Goal: Task Accomplishment & Management: Use online tool/utility

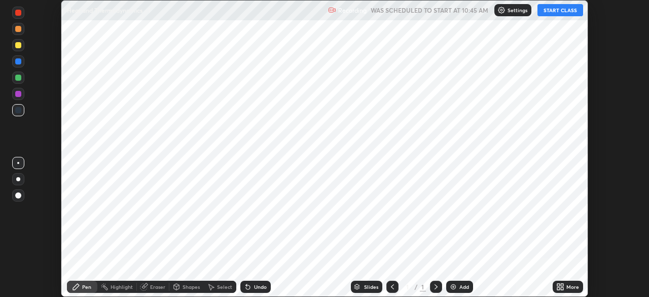
scroll to position [297, 648]
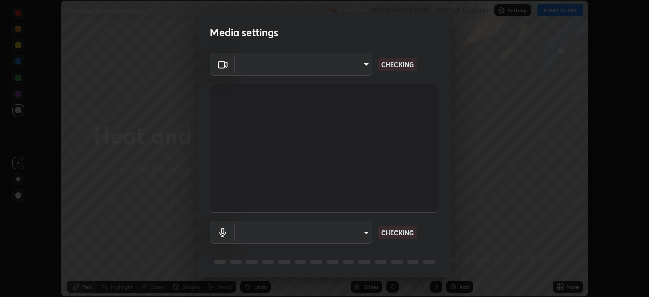
type input "6c2cbd707de14d6f22ad6aa38dcece7be3c4addb00b53b9d4bb55d2e14cdbb5a"
click at [363, 233] on body "Erase all Heat and Thermodynamics - 1 Recording WAS SCHEDULED TO START AT 10:45…" at bounding box center [324, 148] width 649 height 297
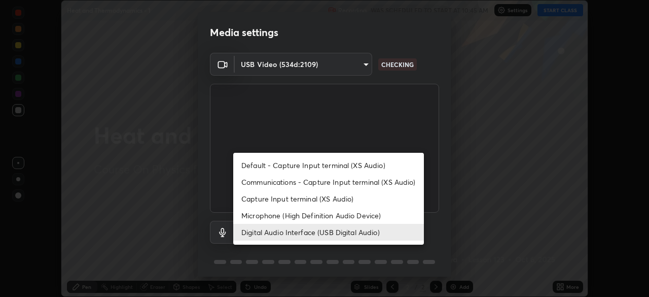
click at [343, 218] on li "Microphone (High Definition Audio Device)" at bounding box center [328, 215] width 191 height 17
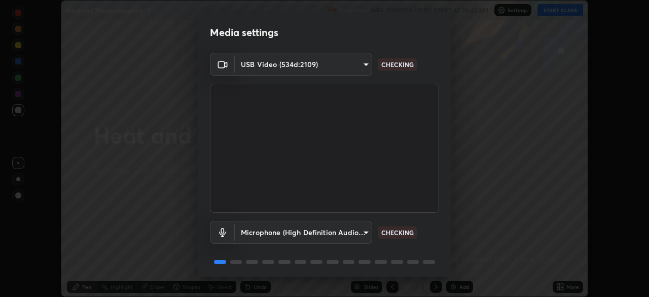
click at [359, 233] on body "Erase all Heat and Thermodynamics - 1 Recording WAS SCHEDULED TO START AT 10:45…" at bounding box center [324, 148] width 649 height 297
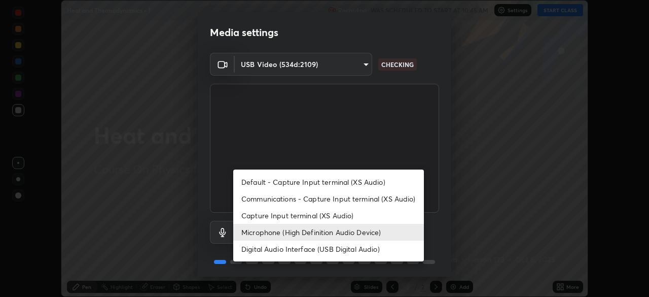
click at [349, 249] on li "Digital Audio Interface (USB Digital Audio)" at bounding box center [328, 248] width 191 height 17
type input "c108463416e0f654911d3f2d5d8dc70540b561df972e8d28c90434f423b2e045"
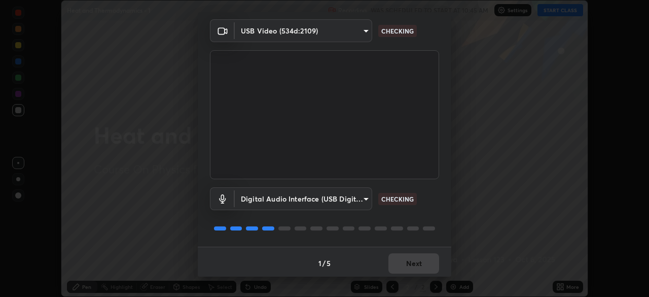
scroll to position [34, 0]
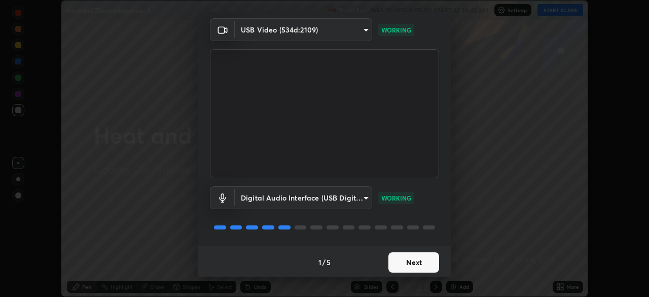
click at [421, 262] on button "Next" at bounding box center [413, 262] width 51 height 20
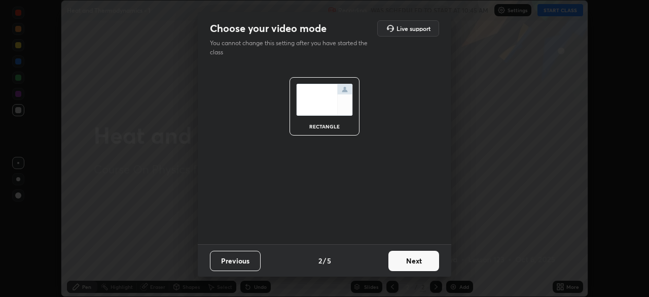
click at [424, 262] on button "Next" at bounding box center [413, 260] width 51 height 20
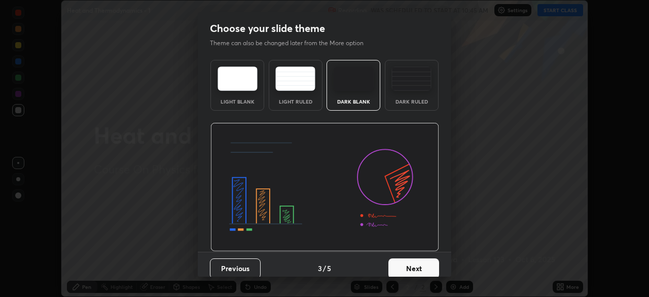
click at [433, 267] on button "Next" at bounding box center [413, 268] width 51 height 20
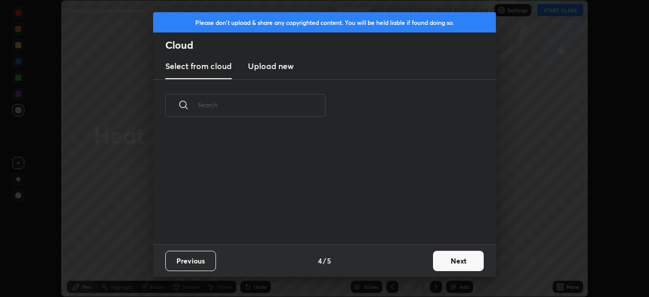
click at [450, 253] on button "Next" at bounding box center [458, 260] width 51 height 20
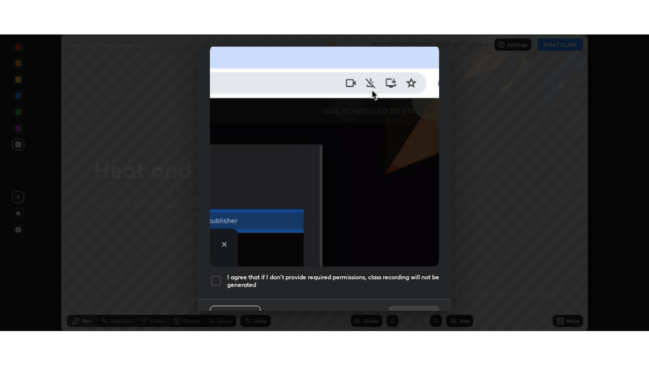
scroll to position [243, 0]
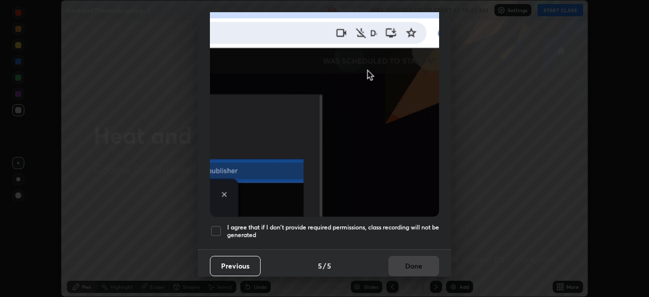
click at [407, 224] on h5 "I agree that if I don't provide required permissions, class recording will not …" at bounding box center [333, 231] width 212 height 16
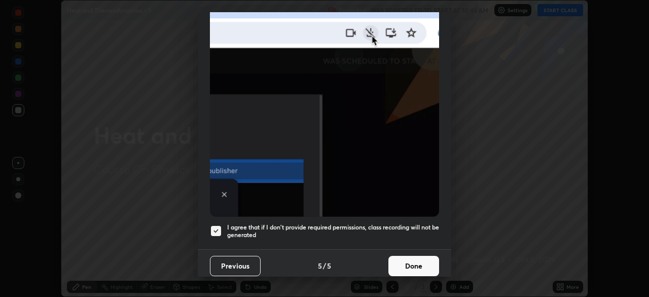
click at [412, 265] on button "Done" at bounding box center [413, 265] width 51 height 20
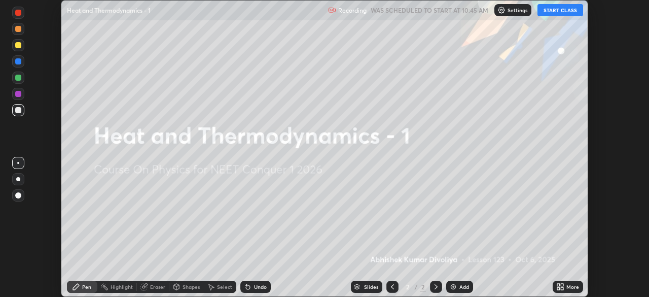
click at [570, 285] on div "More" at bounding box center [572, 286] width 13 height 5
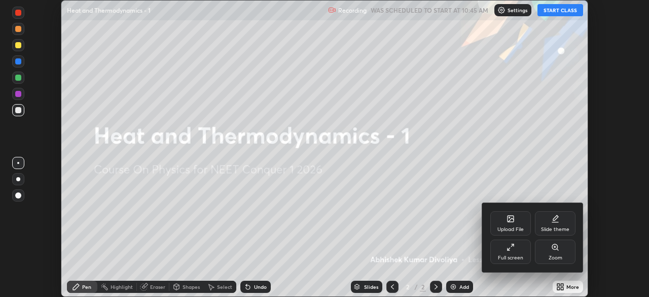
click at [516, 252] on div "Full screen" at bounding box center [510, 251] width 41 height 24
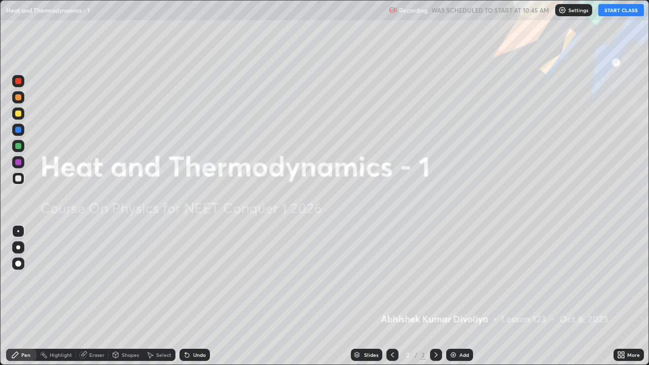
scroll to position [365, 649]
click at [617, 10] on button "START CLASS" at bounding box center [621, 10] width 46 height 12
click at [459, 296] on div "Add" at bounding box center [464, 354] width 10 height 5
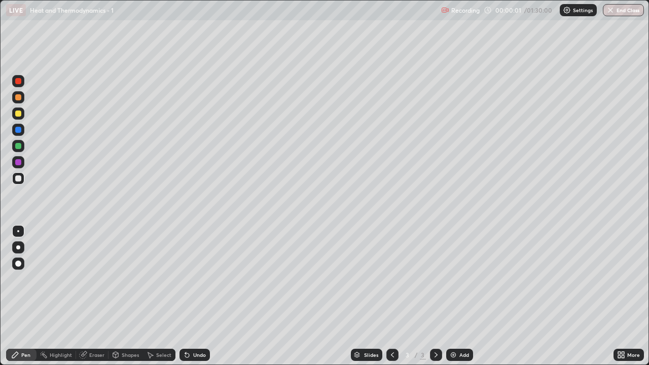
click at [23, 268] on div at bounding box center [18, 263] width 12 height 16
click at [21, 116] on div at bounding box center [18, 113] width 12 height 12
click at [19, 181] on div at bounding box center [18, 178] width 6 height 6
click at [18, 147] on div at bounding box center [18, 146] width 6 height 6
click at [18, 99] on div at bounding box center [18, 97] width 6 height 6
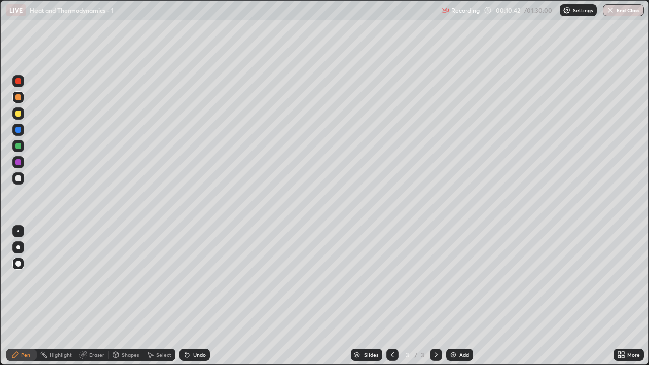
click at [456, 296] on img at bounding box center [453, 355] width 8 height 8
click at [21, 183] on div at bounding box center [18, 178] width 12 height 12
click at [18, 115] on div at bounding box center [18, 114] width 6 height 6
click at [17, 181] on div at bounding box center [18, 178] width 6 height 6
click at [19, 112] on div at bounding box center [18, 114] width 6 height 6
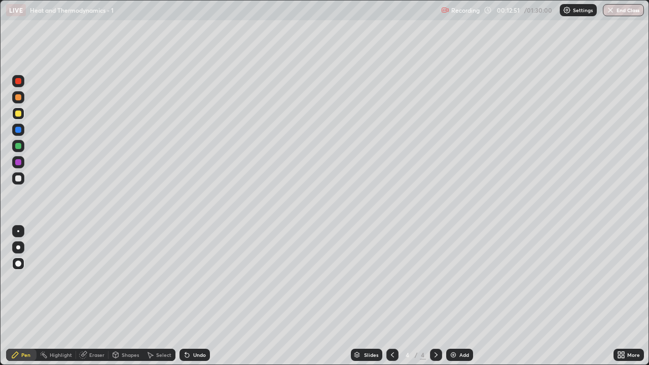
click at [18, 180] on div at bounding box center [18, 178] width 6 height 6
click at [455, 296] on div "Add" at bounding box center [459, 355] width 27 height 12
click at [19, 114] on div at bounding box center [18, 114] width 6 height 6
click at [19, 149] on div at bounding box center [18, 146] width 6 height 6
click at [18, 179] on div at bounding box center [18, 178] width 6 height 6
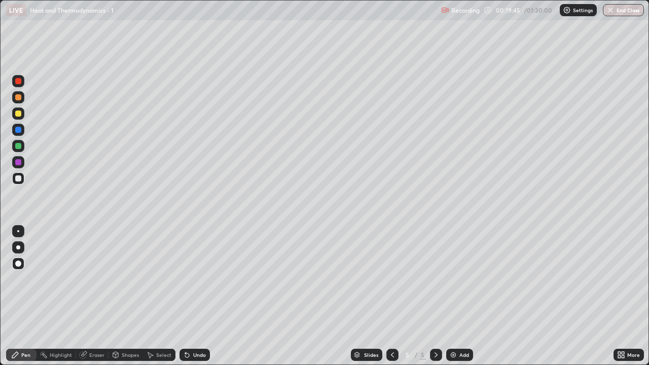
click at [19, 97] on div at bounding box center [18, 97] width 6 height 6
click at [450, 296] on img at bounding box center [453, 355] width 8 height 8
click at [20, 116] on div at bounding box center [18, 113] width 12 height 12
click at [18, 178] on div at bounding box center [18, 178] width 6 height 6
click at [21, 149] on div at bounding box center [18, 146] width 12 height 12
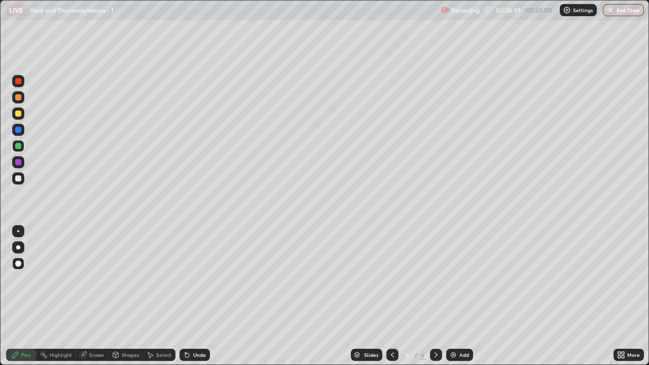
click at [453, 296] on img at bounding box center [453, 355] width 8 height 8
click at [18, 111] on div at bounding box center [18, 114] width 6 height 6
click at [19, 180] on div at bounding box center [18, 178] width 6 height 6
click at [17, 115] on div at bounding box center [18, 114] width 6 height 6
click at [456, 296] on img at bounding box center [453, 355] width 8 height 8
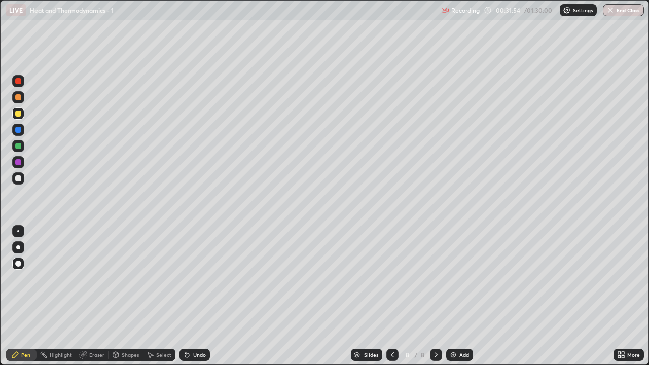
click at [16, 146] on div at bounding box center [18, 146] width 6 height 6
click at [20, 96] on div at bounding box center [18, 97] width 6 height 6
click at [18, 179] on div at bounding box center [18, 178] width 6 height 6
click at [456, 296] on img at bounding box center [453, 355] width 8 height 8
click at [19, 114] on div at bounding box center [18, 114] width 6 height 6
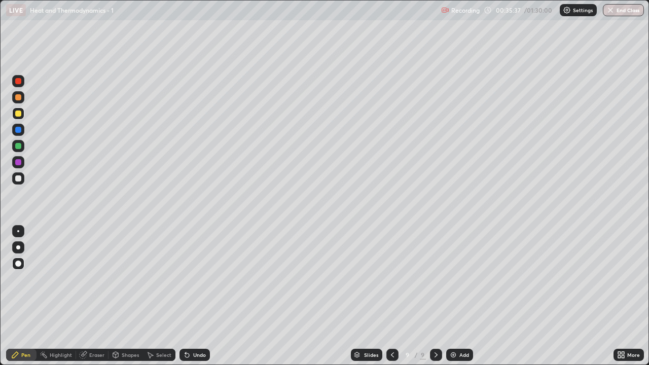
click at [124, 296] on div "Shapes" at bounding box center [130, 354] width 17 height 5
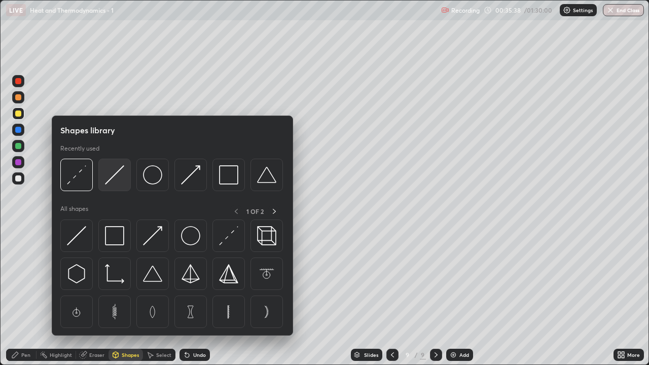
click at [112, 181] on img at bounding box center [114, 174] width 19 height 19
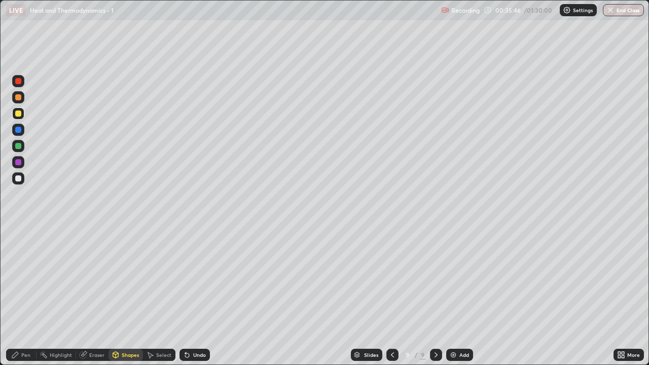
click at [19, 179] on div at bounding box center [18, 178] width 6 height 6
click at [26, 296] on div "Pen" at bounding box center [25, 354] width 9 height 5
click at [127, 296] on div "Shapes" at bounding box center [130, 354] width 17 height 5
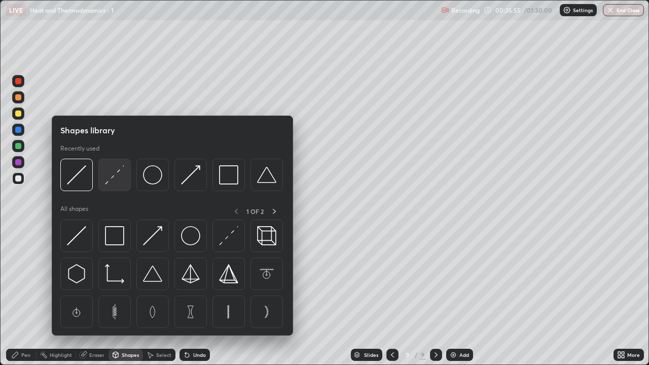
click at [114, 180] on img at bounding box center [114, 174] width 19 height 19
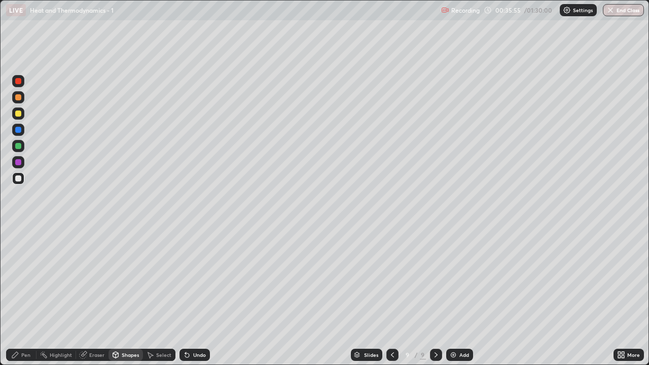
click at [18, 147] on div at bounding box center [18, 146] width 6 height 6
click at [23, 296] on div "Pen" at bounding box center [25, 354] width 9 height 5
click at [18, 98] on div at bounding box center [18, 97] width 6 height 6
click at [195, 296] on div "Undo" at bounding box center [199, 354] width 13 height 5
click at [197, 296] on div "Undo" at bounding box center [199, 354] width 13 height 5
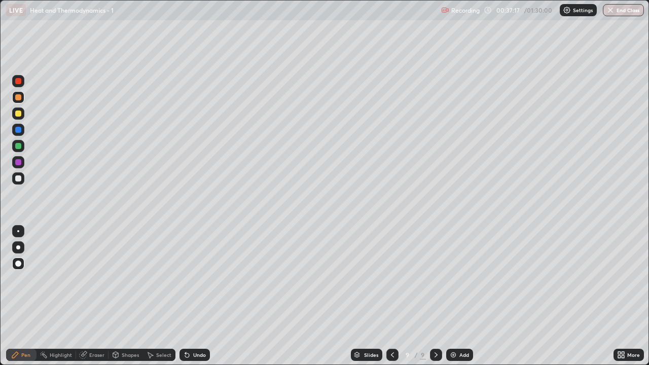
click at [197, 296] on div "Undo" at bounding box center [199, 354] width 13 height 5
click at [197, 296] on div "Undo" at bounding box center [194, 355] width 30 height 12
click at [198, 296] on div "Undo" at bounding box center [194, 355] width 30 height 12
click at [196, 296] on div "Undo" at bounding box center [194, 355] width 30 height 12
click at [20, 177] on div at bounding box center [18, 178] width 6 height 6
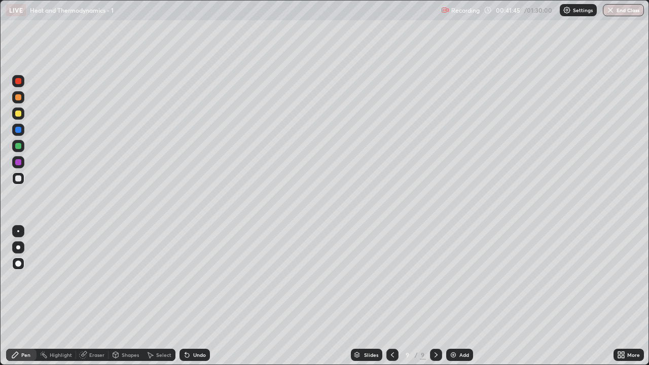
click at [451, 296] on img at bounding box center [453, 355] width 8 height 8
click at [20, 114] on div at bounding box center [18, 114] width 6 height 6
click at [134, 296] on div "Shapes" at bounding box center [130, 354] width 17 height 5
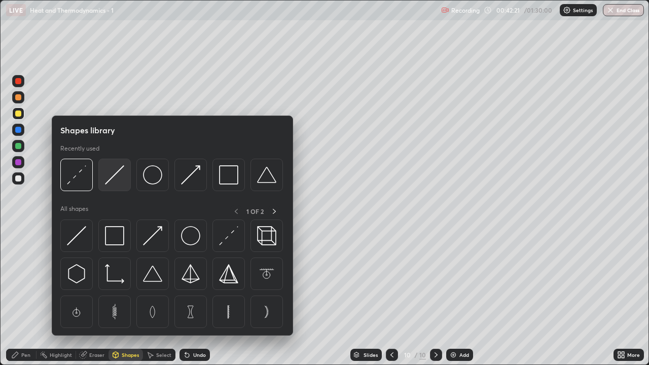
click at [116, 185] on div at bounding box center [114, 175] width 32 height 32
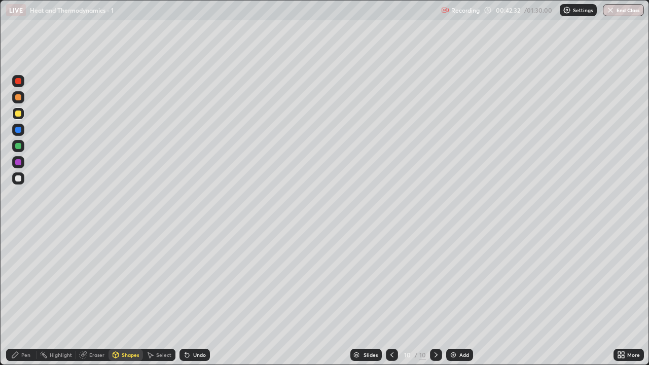
click at [18, 179] on div at bounding box center [18, 178] width 6 height 6
click at [24, 296] on div "Pen" at bounding box center [21, 355] width 30 height 12
click at [122, 296] on div "Shapes" at bounding box center [130, 354] width 17 height 5
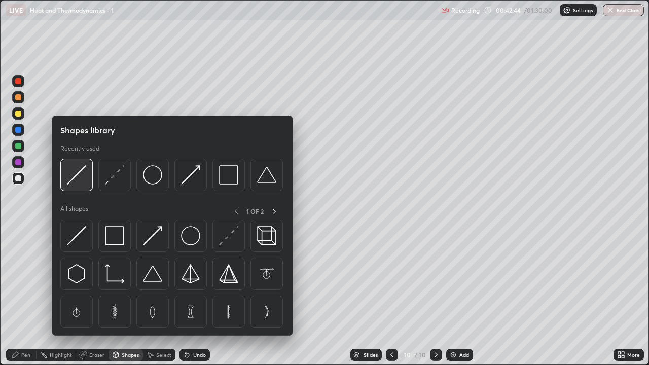
click at [82, 184] on img at bounding box center [76, 174] width 19 height 19
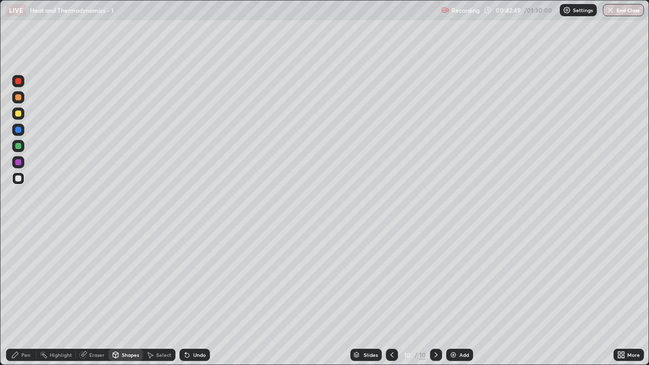
click at [26, 296] on div "Pen" at bounding box center [25, 354] width 9 height 5
click at [127, 296] on div "Shapes" at bounding box center [130, 354] width 17 height 5
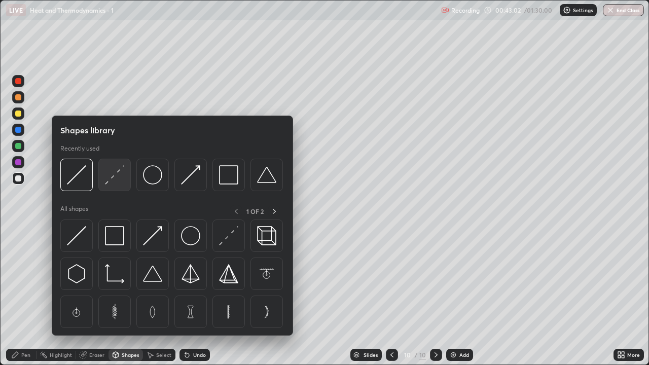
click at [115, 182] on img at bounding box center [114, 174] width 19 height 19
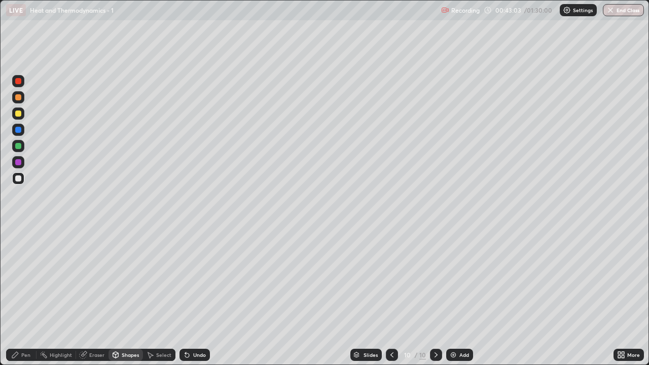
click at [19, 149] on div at bounding box center [18, 146] width 6 height 6
click at [30, 296] on div "Pen" at bounding box center [21, 355] width 30 height 12
click at [19, 100] on div at bounding box center [18, 97] width 6 height 6
click at [16, 113] on div at bounding box center [18, 114] width 6 height 6
click at [458, 296] on div "Add" at bounding box center [459, 355] width 27 height 12
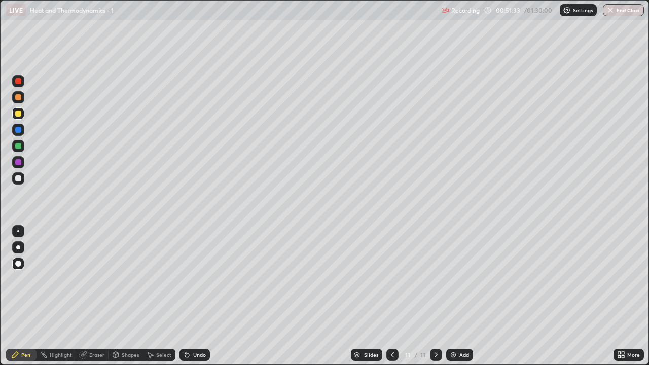
click at [99, 296] on div "Eraser" at bounding box center [96, 354] width 15 height 5
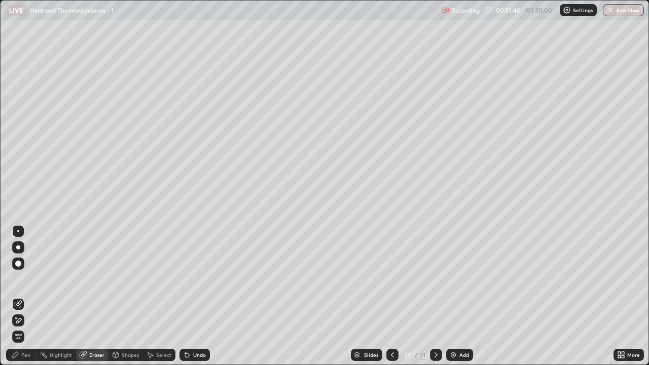
click at [30, 296] on div "Pen" at bounding box center [25, 354] width 9 height 5
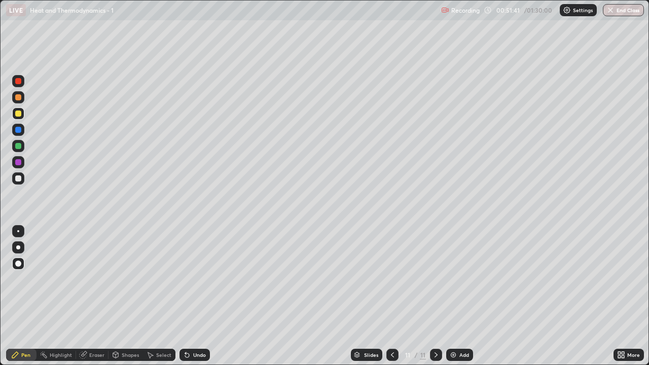
click at [19, 178] on div at bounding box center [18, 178] width 6 height 6
click at [18, 147] on div at bounding box center [18, 146] width 6 height 6
click at [19, 178] on div at bounding box center [18, 178] width 6 height 6
click at [456, 296] on img at bounding box center [453, 355] width 8 height 8
click at [19, 116] on div at bounding box center [18, 114] width 6 height 6
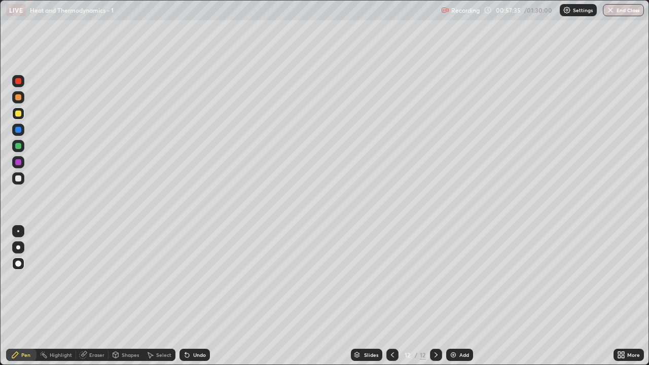
click at [122, 296] on div "Shapes" at bounding box center [130, 354] width 17 height 5
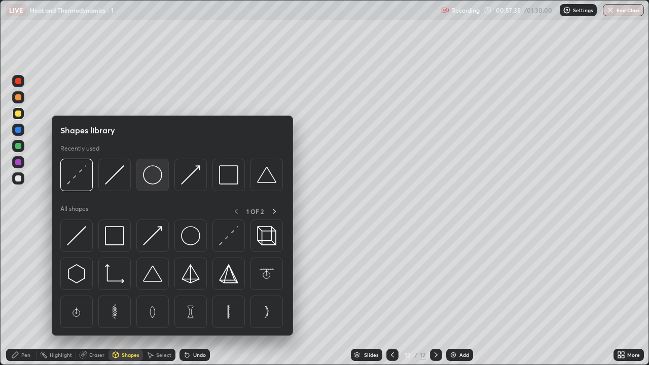
click at [149, 179] on img at bounding box center [152, 174] width 19 height 19
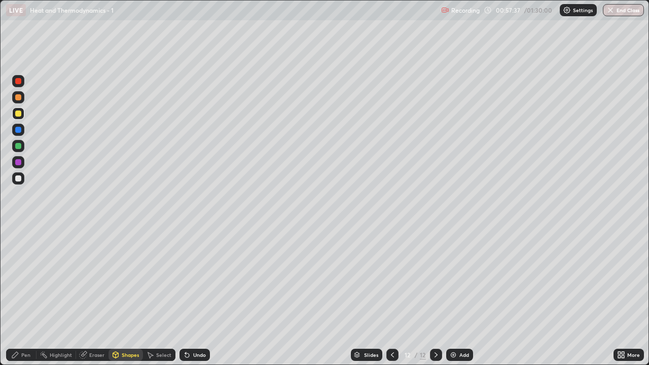
click at [127, 296] on div "Shapes" at bounding box center [130, 354] width 17 height 5
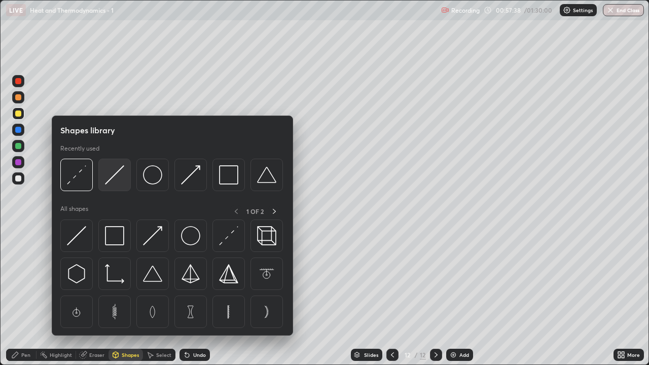
click at [118, 175] on img at bounding box center [114, 174] width 19 height 19
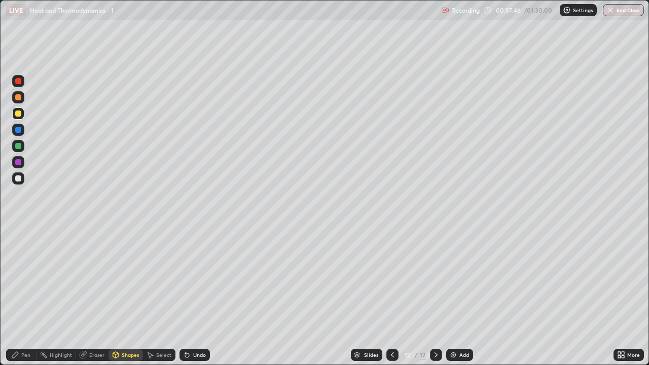
click at [124, 296] on div "Shapes" at bounding box center [130, 354] width 17 height 5
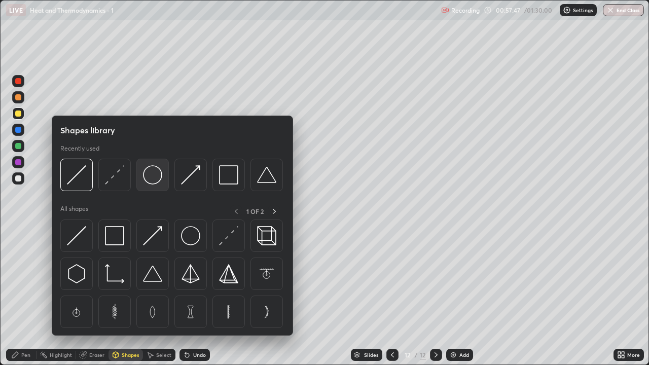
click at [151, 178] on img at bounding box center [152, 174] width 19 height 19
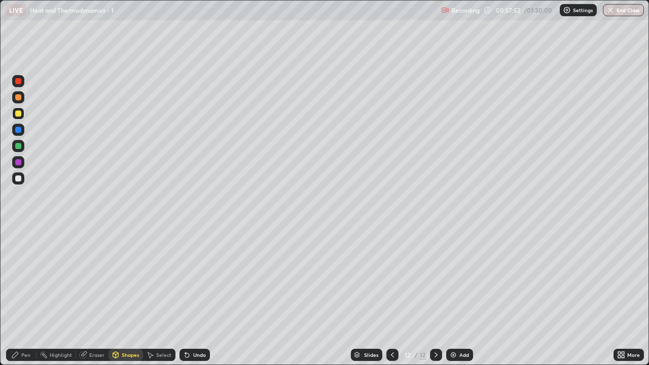
click at [129, 296] on div "Shapes" at bounding box center [130, 354] width 17 height 5
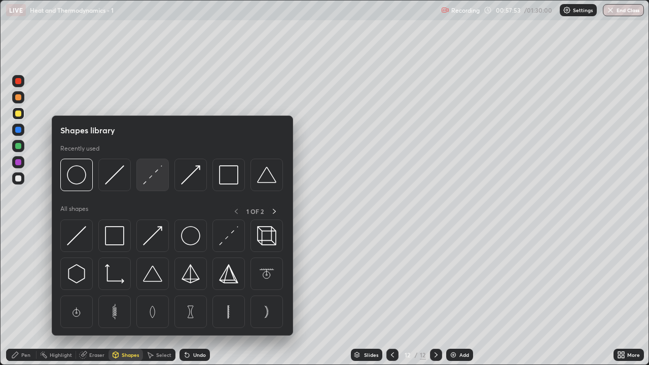
click at [147, 186] on div at bounding box center [152, 175] width 32 height 32
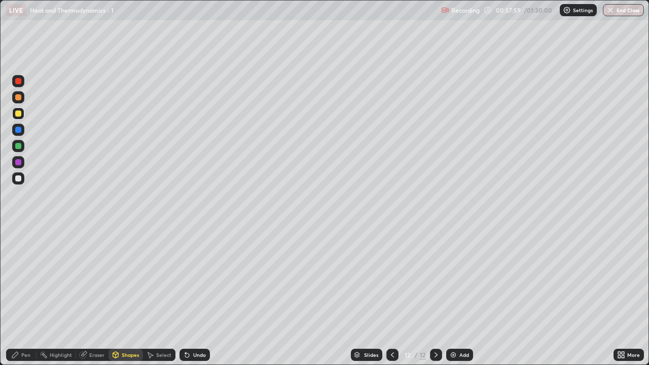
click at [19, 180] on div at bounding box center [18, 178] width 6 height 6
click at [92, 296] on div "Eraser" at bounding box center [96, 354] width 15 height 5
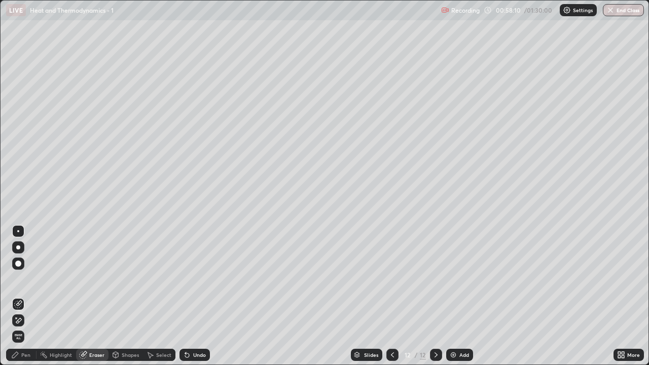
click at [24, 296] on div "Pen" at bounding box center [21, 355] width 30 height 12
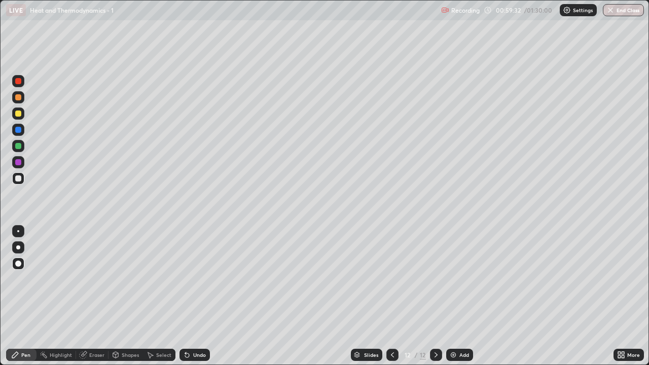
click at [126, 296] on div "Shapes" at bounding box center [130, 354] width 17 height 5
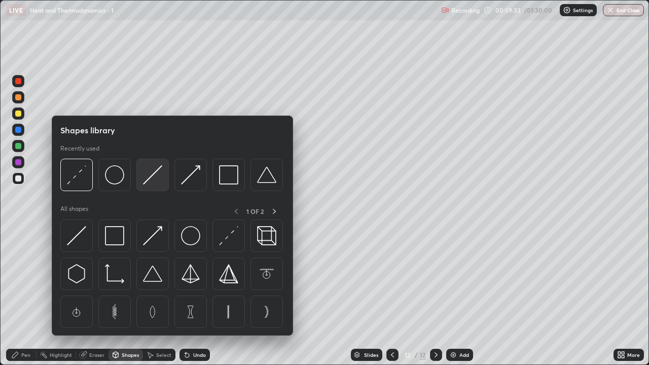
click at [154, 180] on img at bounding box center [152, 174] width 19 height 19
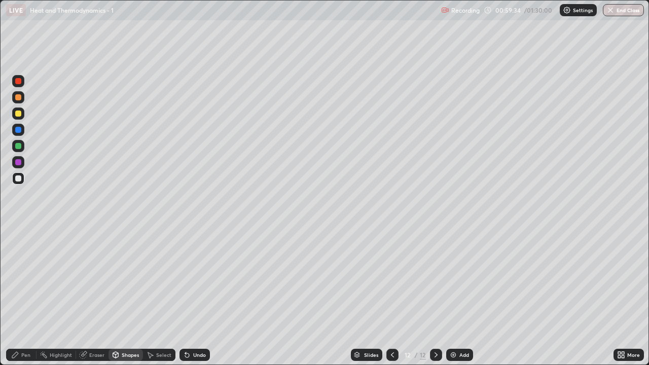
click at [17, 99] on div at bounding box center [18, 97] width 6 height 6
click at [28, 296] on div "Pen" at bounding box center [25, 354] width 9 height 5
click at [452, 296] on img at bounding box center [453, 355] width 8 height 8
click at [18, 115] on div at bounding box center [18, 114] width 6 height 6
click at [126, 296] on div "Shapes" at bounding box center [130, 354] width 17 height 5
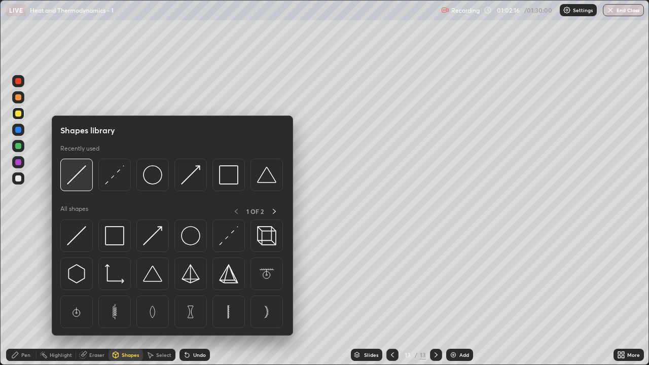
click at [84, 185] on div at bounding box center [76, 175] width 32 height 32
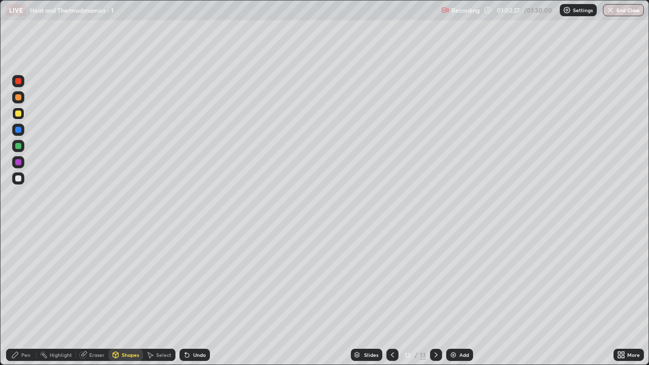
click at [17, 147] on div at bounding box center [18, 146] width 6 height 6
click at [129, 296] on div "Shapes" at bounding box center [130, 354] width 17 height 5
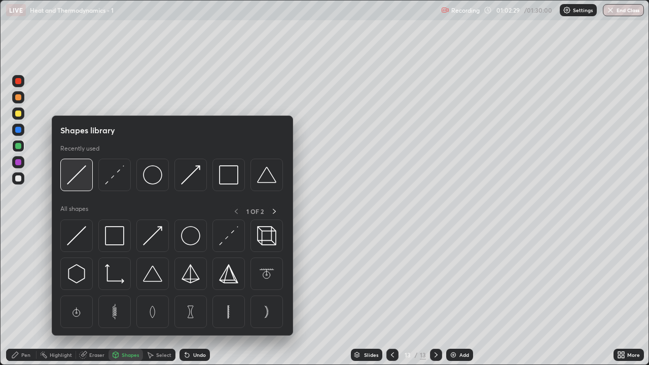
click at [77, 182] on img at bounding box center [76, 174] width 19 height 19
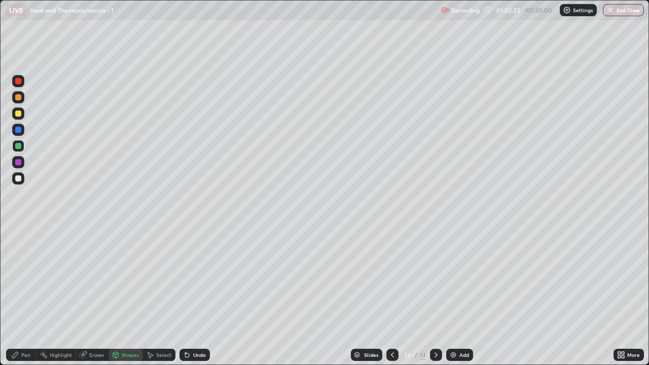
click at [29, 296] on div "Pen" at bounding box center [25, 354] width 9 height 5
click at [126, 296] on div "Shapes" at bounding box center [130, 354] width 17 height 5
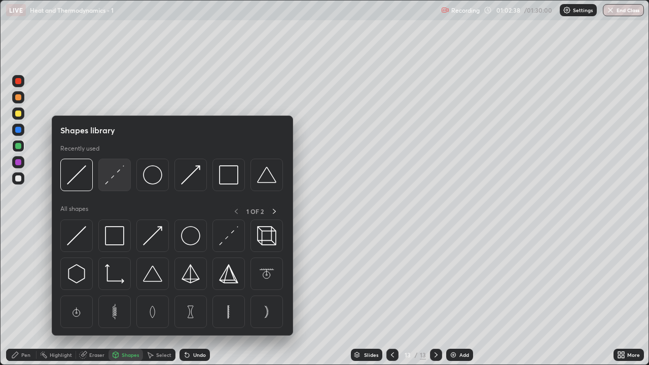
click at [120, 178] on img at bounding box center [114, 174] width 19 height 19
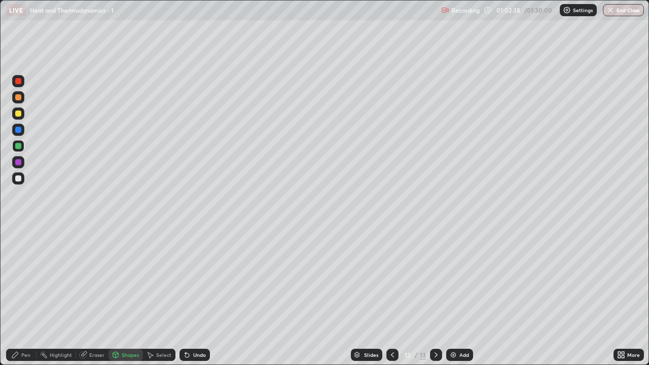
click at [18, 184] on div at bounding box center [18, 178] width 12 height 12
click at [125, 296] on div "Shapes" at bounding box center [130, 354] width 17 height 5
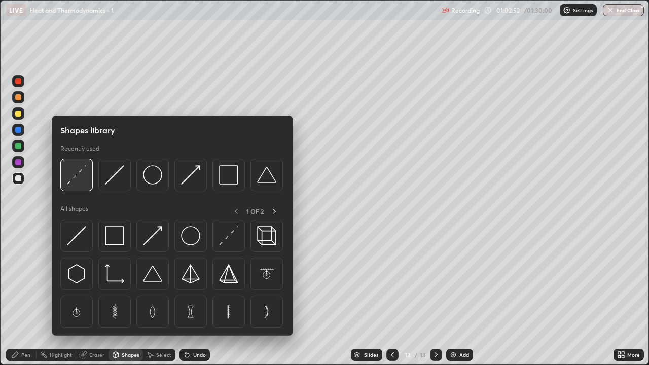
click at [85, 183] on img at bounding box center [76, 174] width 19 height 19
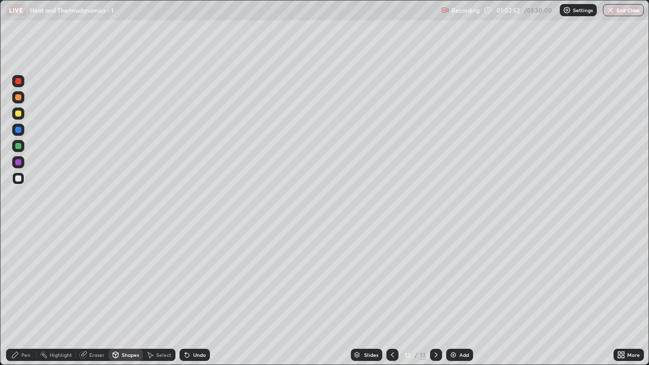
click at [17, 132] on div at bounding box center [18, 130] width 6 height 6
click at [23, 296] on div "Pen" at bounding box center [25, 354] width 9 height 5
click at [459, 296] on div "Add" at bounding box center [464, 354] width 10 height 5
click at [18, 114] on div at bounding box center [18, 114] width 6 height 6
click at [126, 296] on div "Shapes" at bounding box center [130, 354] width 17 height 5
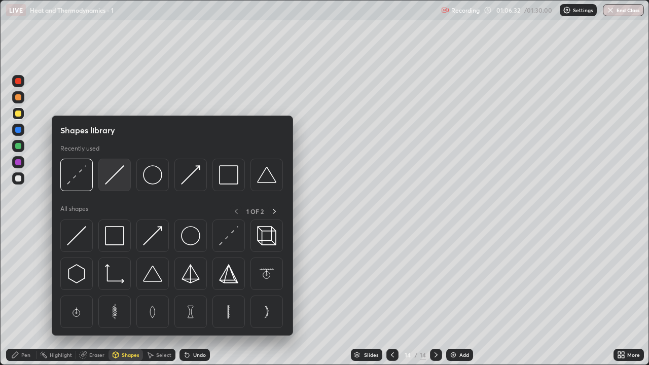
click at [114, 180] on img at bounding box center [114, 174] width 19 height 19
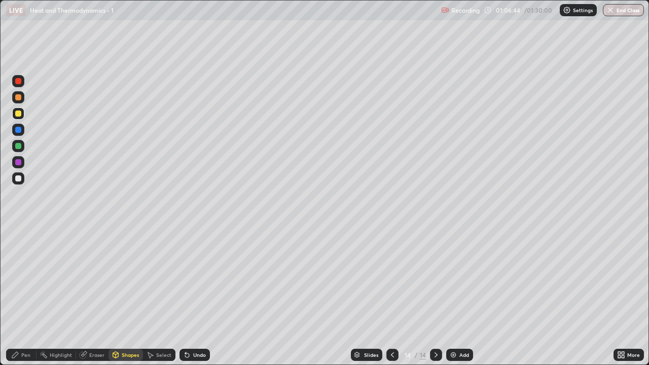
click at [128, 296] on div "Shapes" at bounding box center [130, 354] width 17 height 5
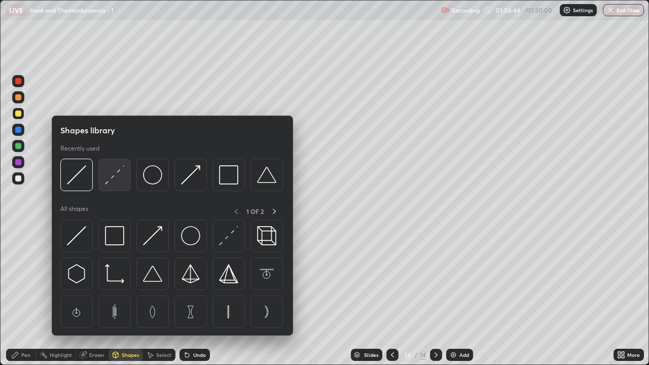
click at [118, 178] on img at bounding box center [114, 174] width 19 height 19
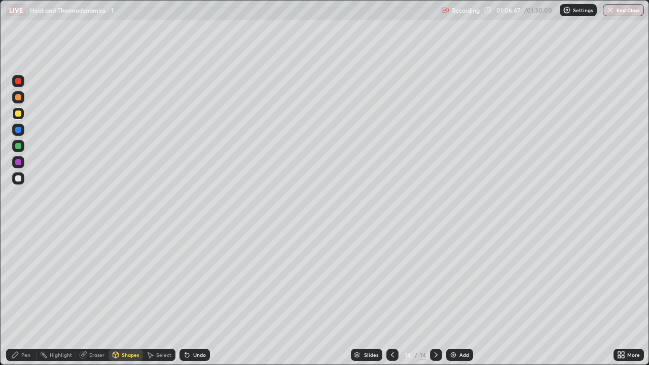
click at [19, 146] on div at bounding box center [18, 146] width 6 height 6
click at [129, 296] on div "Shapes" at bounding box center [130, 354] width 17 height 5
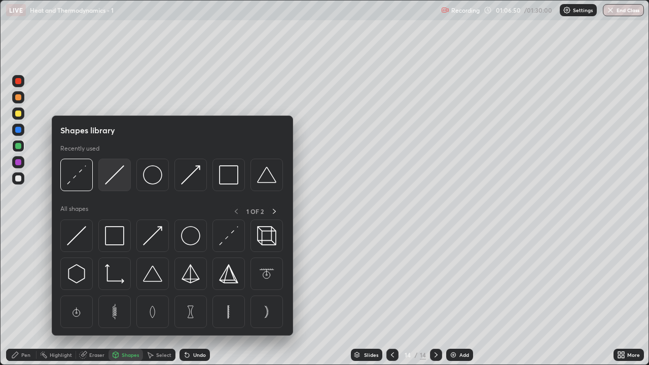
click at [118, 181] on img at bounding box center [114, 174] width 19 height 19
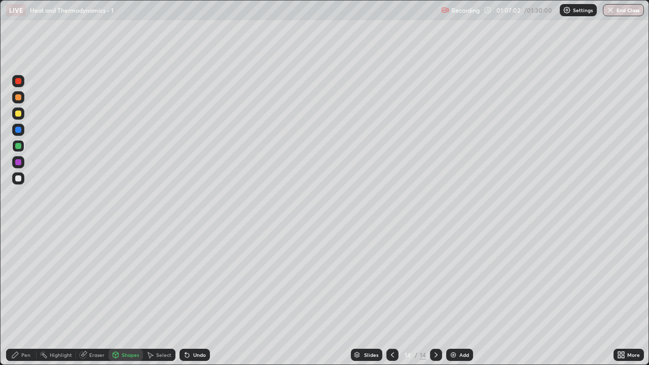
click at [130, 296] on div "Shapes" at bounding box center [130, 354] width 17 height 5
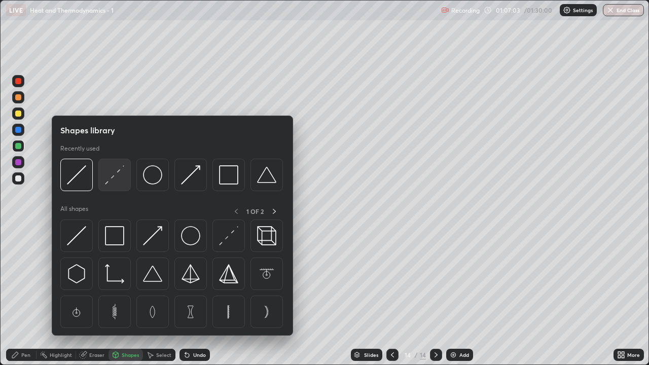
click at [122, 182] on img at bounding box center [114, 174] width 19 height 19
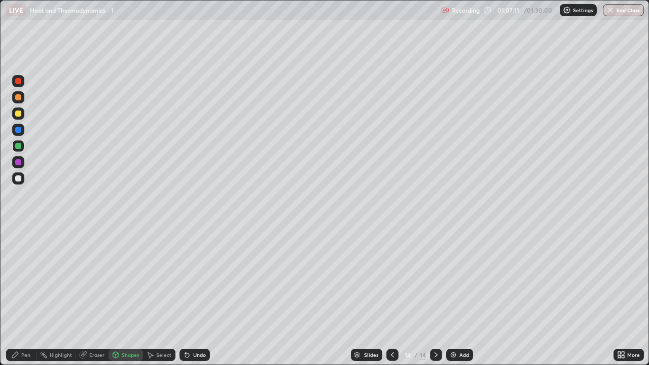
click at [22, 100] on div at bounding box center [18, 97] width 12 height 12
click at [29, 296] on div "Pen" at bounding box center [25, 354] width 9 height 5
click at [18, 180] on div at bounding box center [18, 178] width 6 height 6
click at [456, 296] on img at bounding box center [453, 355] width 8 height 8
click at [19, 149] on div at bounding box center [18, 146] width 6 height 6
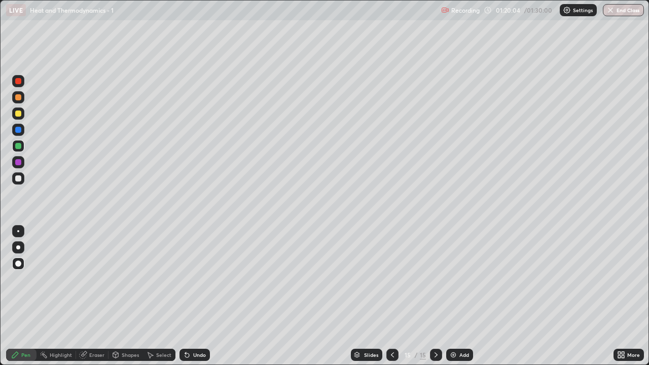
click at [449, 296] on img at bounding box center [453, 355] width 8 height 8
click at [22, 114] on div at bounding box center [18, 113] width 12 height 12
click at [19, 148] on div at bounding box center [18, 146] width 6 height 6
click at [20, 115] on div at bounding box center [18, 114] width 6 height 6
click at [20, 183] on div at bounding box center [18, 178] width 12 height 12
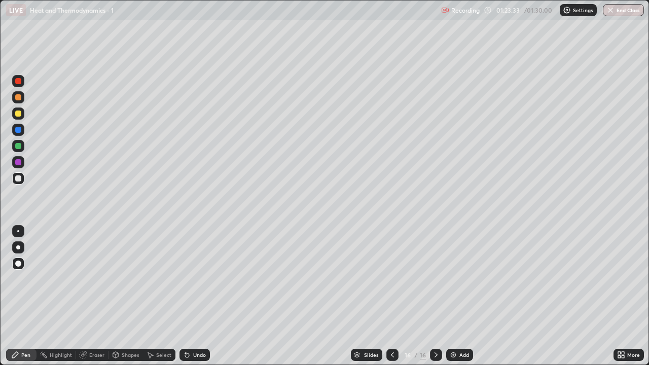
click at [202, 296] on div "Undo" at bounding box center [199, 354] width 13 height 5
click at [194, 296] on div "Undo" at bounding box center [199, 354] width 13 height 5
click at [193, 296] on div "Undo" at bounding box center [199, 354] width 13 height 5
click at [127, 296] on div "Shapes" at bounding box center [130, 354] width 17 height 5
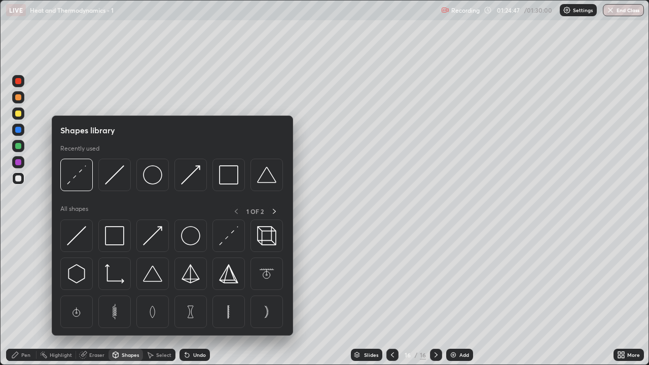
click at [98, 296] on div "Eraser" at bounding box center [96, 354] width 15 height 5
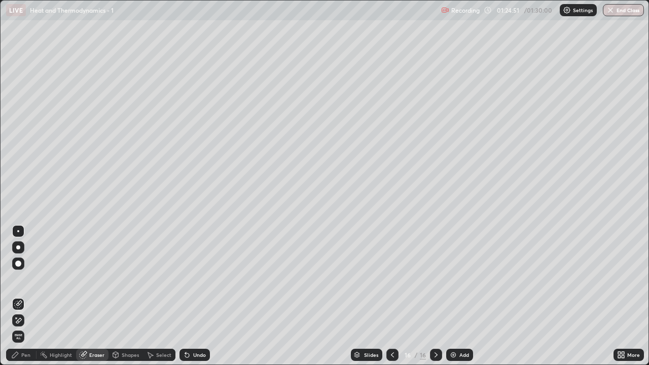
click at [26, 296] on div "Pen" at bounding box center [25, 354] width 9 height 5
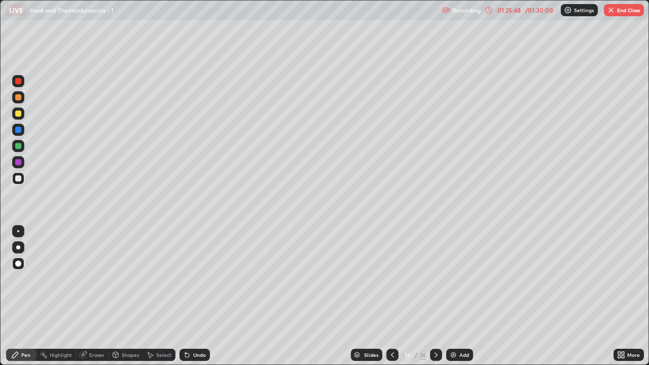
click at [16, 97] on div at bounding box center [18, 97] width 6 height 6
click at [455, 296] on img at bounding box center [453, 355] width 8 height 8
click at [20, 178] on div at bounding box center [18, 178] width 6 height 6
click at [624, 14] on button "End Class" at bounding box center [624, 10] width 40 height 12
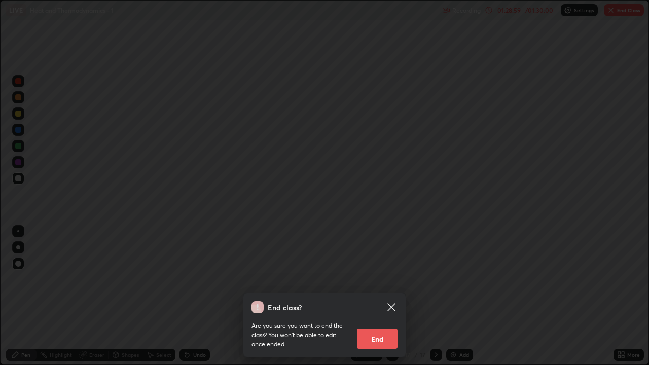
click at [381, 296] on button "End" at bounding box center [377, 338] width 41 height 20
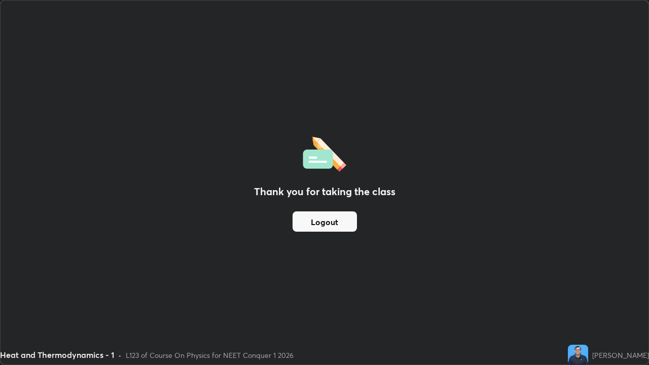
click at [340, 219] on button "Logout" at bounding box center [324, 221] width 64 height 20
